Goal: Find specific page/section: Find specific page/section

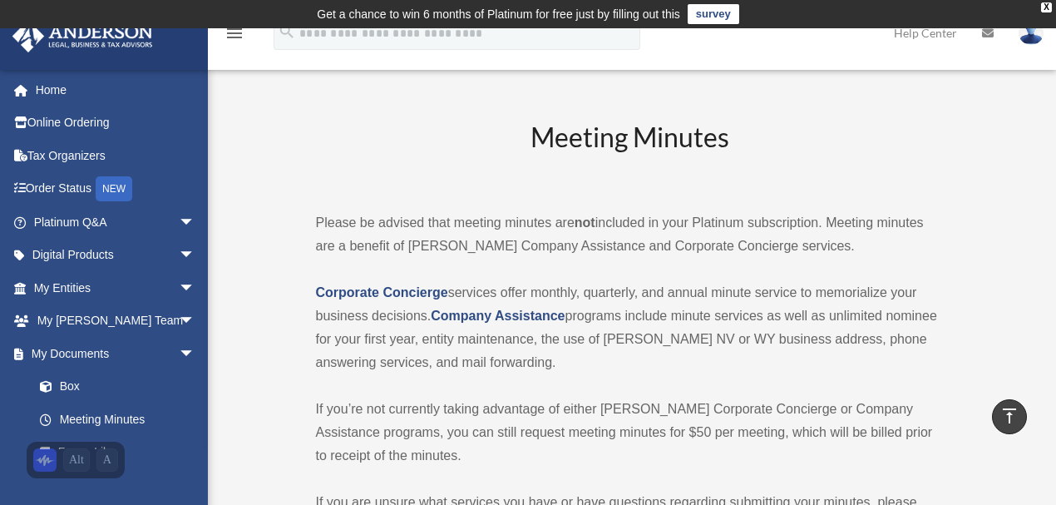
scroll to position [555, 0]
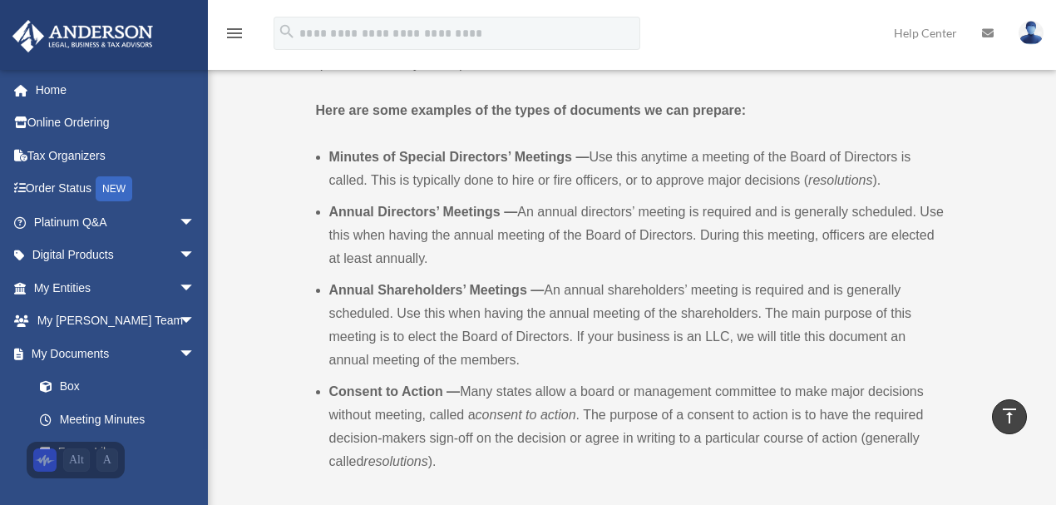
click at [442, 92] on div "Meeting Minutes Please be advised that meeting minutes are not included in your…" at bounding box center [630, 263] width 629 height 1399
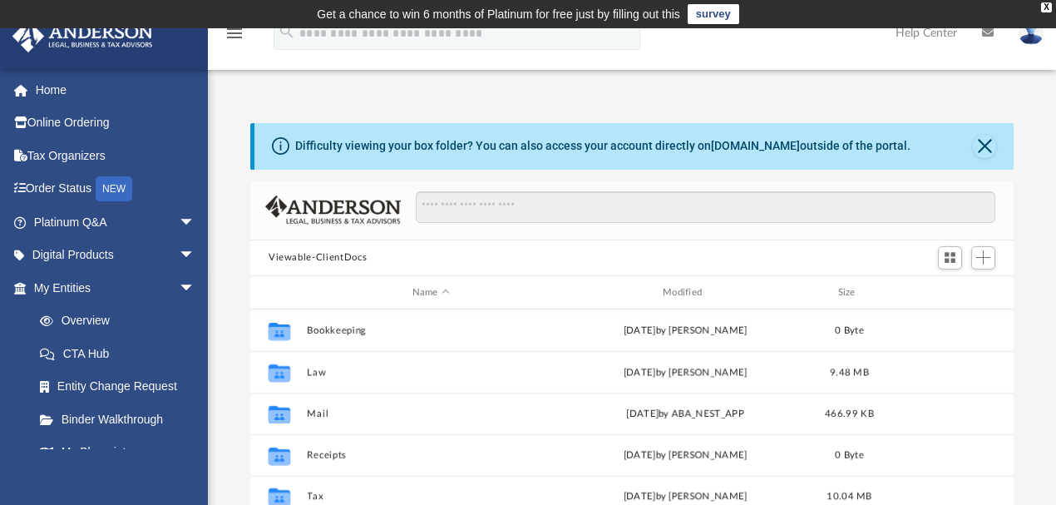
scroll to position [369, 755]
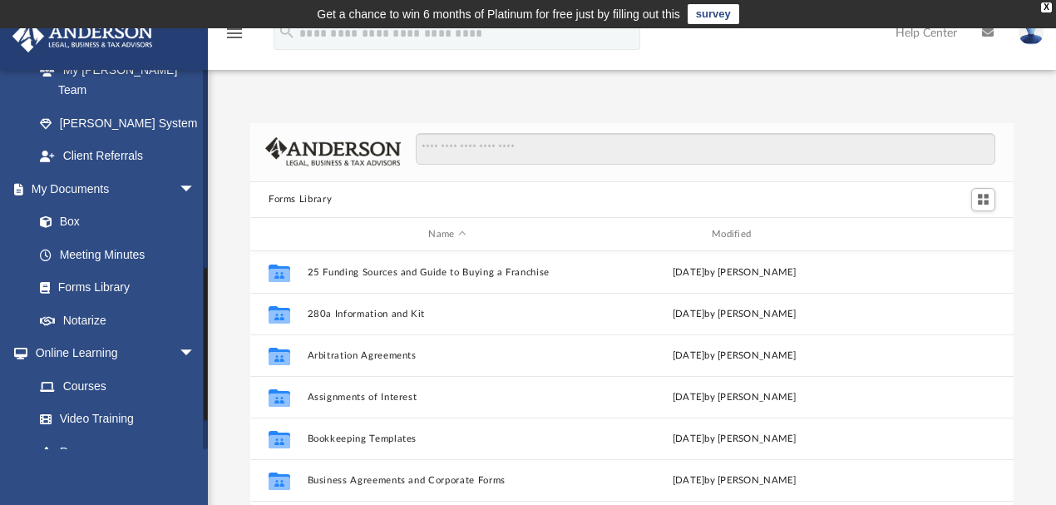
scroll to position [517, 0]
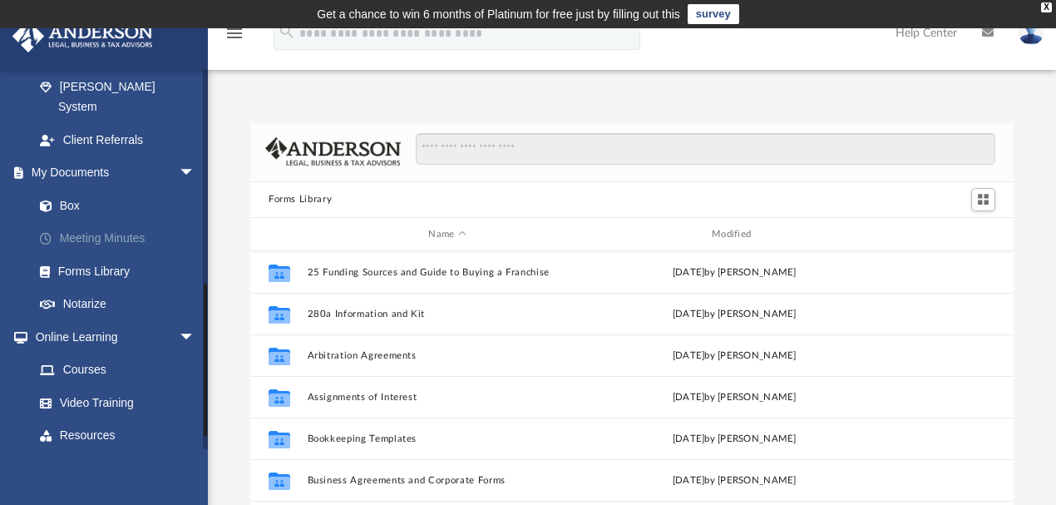
click at [116, 222] on link "Meeting Minutes" at bounding box center [121, 238] width 197 height 33
